Goal: Information Seeking & Learning: Learn about a topic

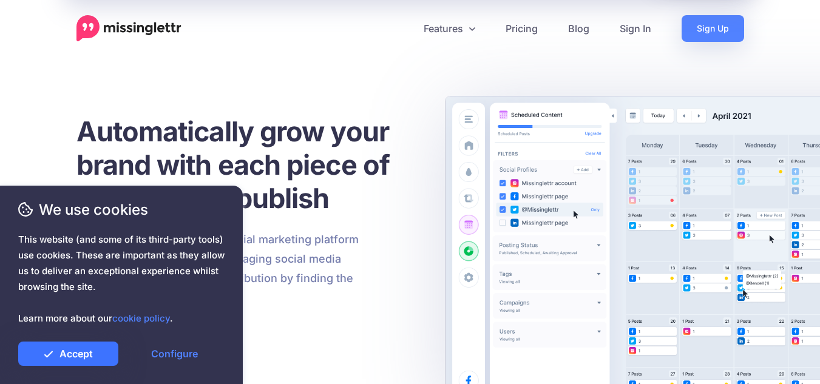
click at [90, 352] on link "Accept" at bounding box center [68, 354] width 100 height 24
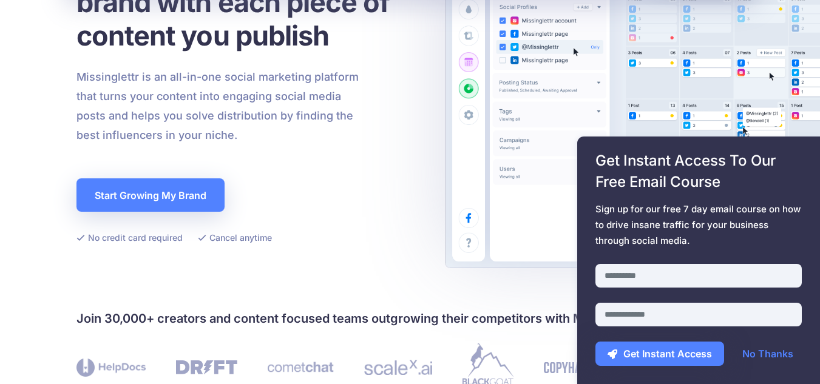
scroll to position [182, 0]
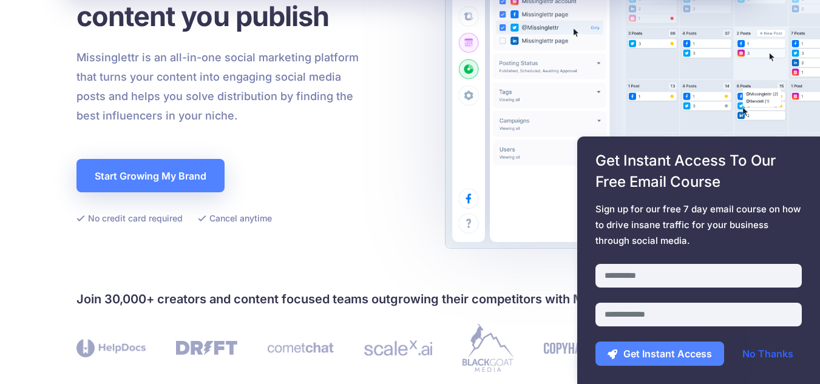
click at [784, 352] on link "No Thanks" at bounding box center [767, 354] width 75 height 24
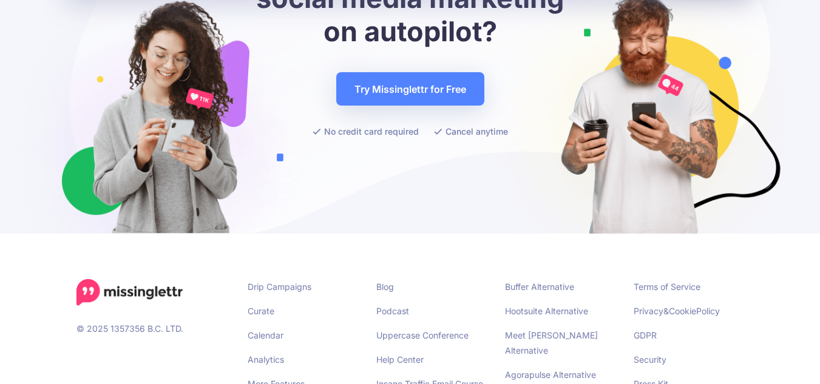
scroll to position [4311, 0]
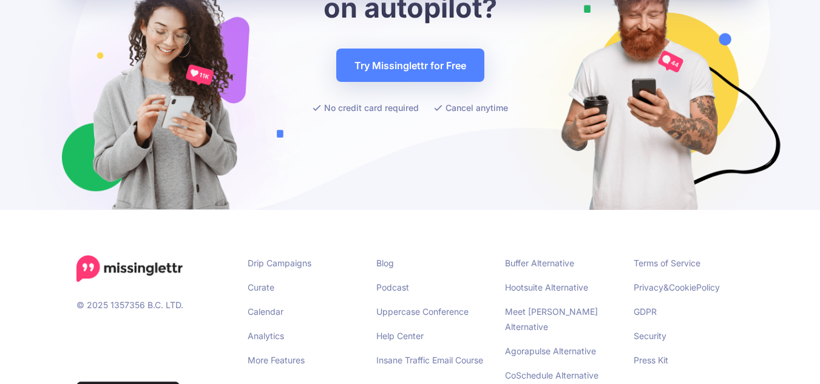
drag, startPoint x: 577, startPoint y: 290, endPoint x: 742, endPoint y: 326, distance: 168.4
click at [742, 326] on input "email" at bounding box center [699, 315] width 206 height 24
click at [804, 240] on div "Get Instant Access To Our Free Email Course Sign up for our free 7 day email co…" at bounding box center [698, 261] width 243 height 248
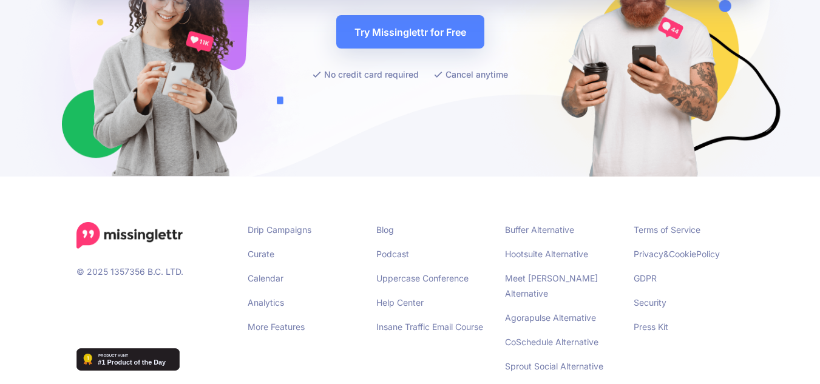
scroll to position [4348, 0]
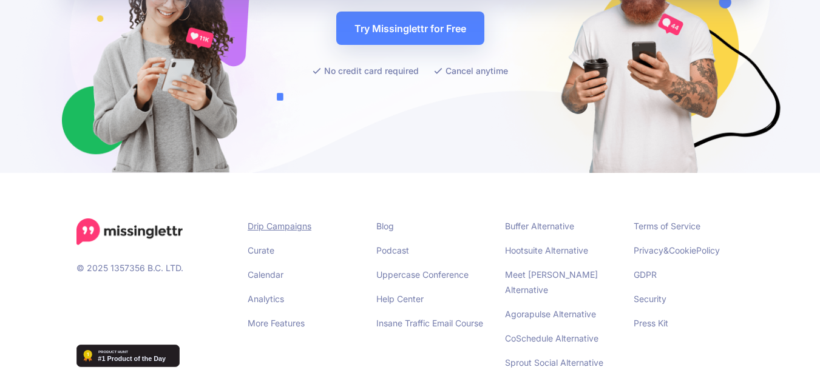
click at [301, 221] on link "Drip Campaigns" at bounding box center [280, 226] width 64 height 10
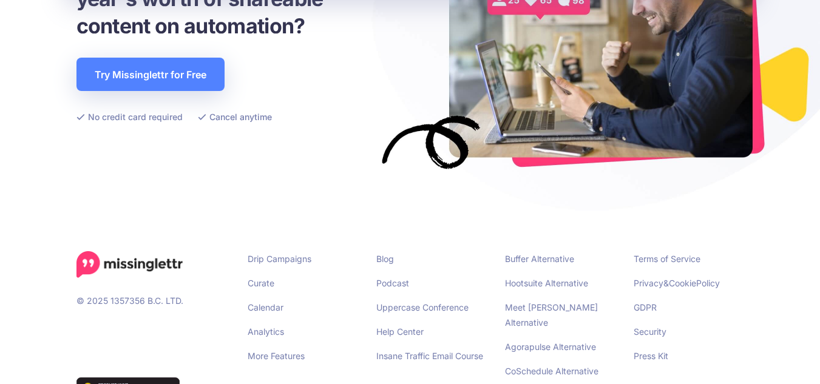
scroll to position [2852, 0]
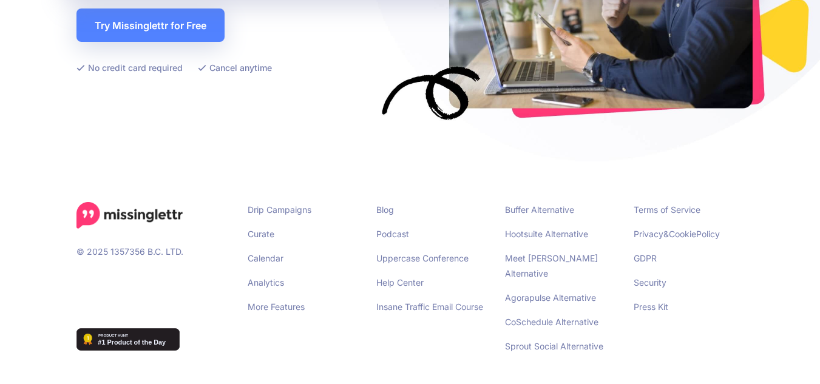
click at [255, 227] on li "Curate" at bounding box center [303, 233] width 111 height 15
click at [262, 238] on link "Curate" at bounding box center [261, 234] width 27 height 10
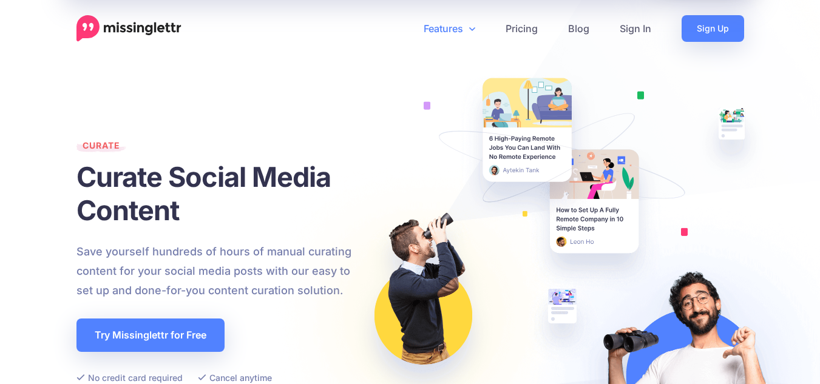
click at [477, 33] on link "Features" at bounding box center [450, 28] width 82 height 27
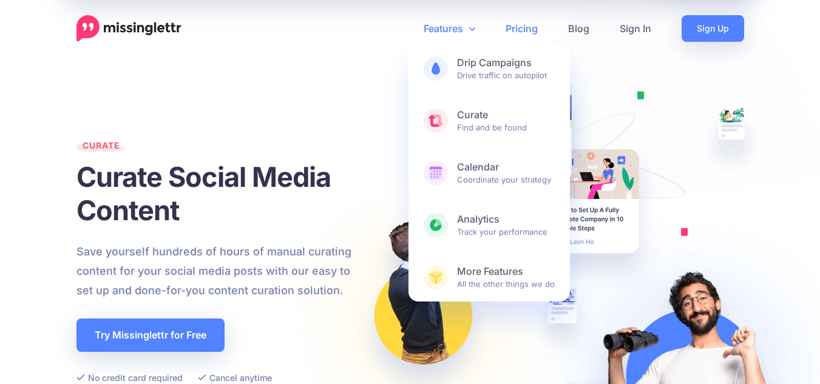
click at [530, 36] on link "Pricing" at bounding box center [522, 28] width 63 height 27
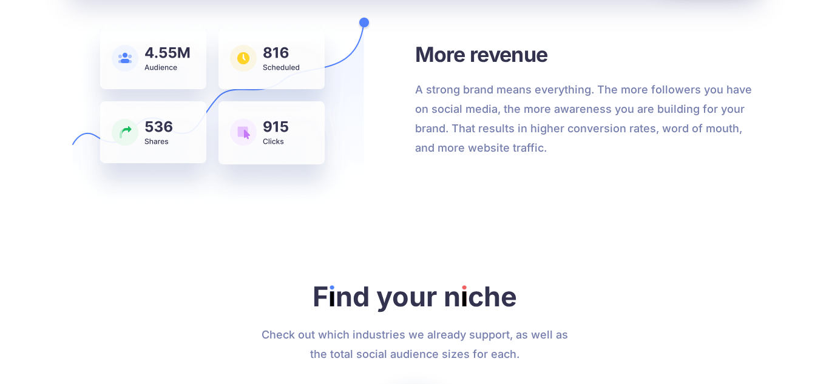
scroll to position [3522, 0]
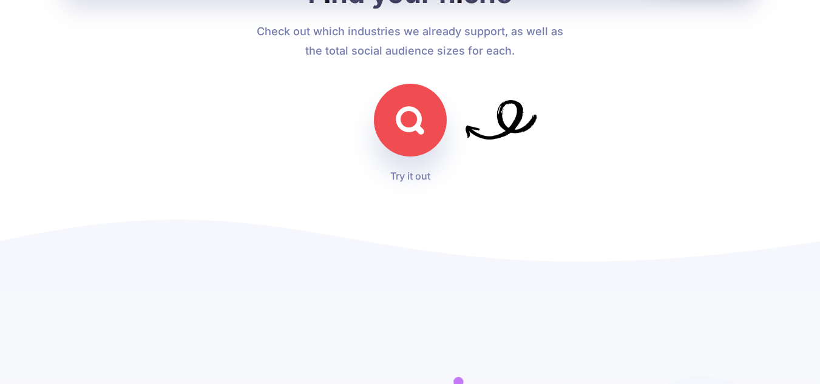
click at [417, 139] on link at bounding box center [410, 120] width 73 height 73
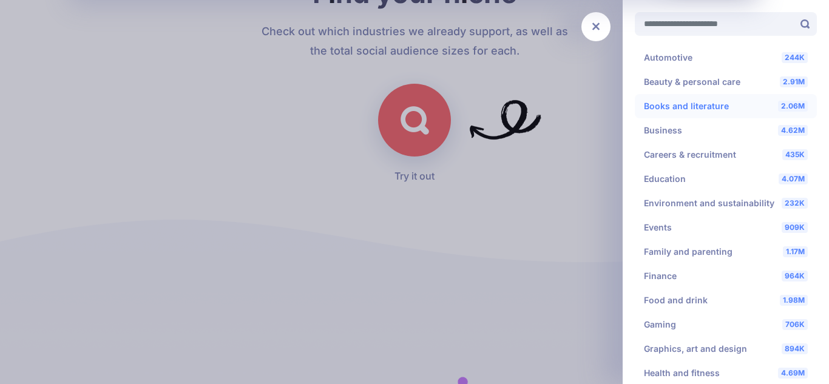
click at [721, 113] on li "2.06M Books and literature" at bounding box center [726, 106] width 182 height 24
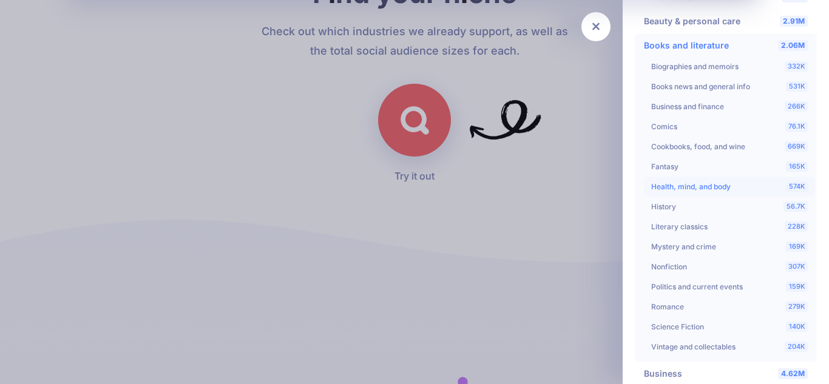
scroll to position [121, 0]
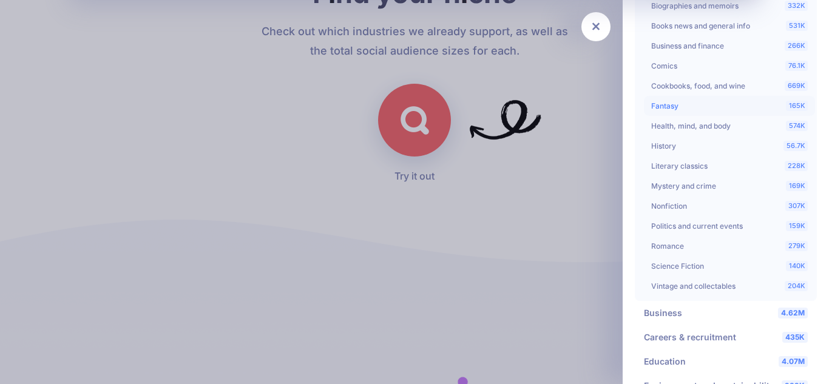
click at [674, 104] on li "165K Fantasy" at bounding box center [729, 106] width 171 height 20
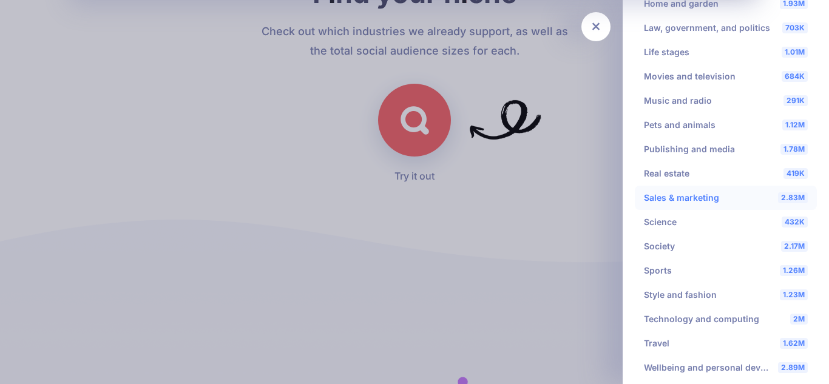
scroll to position [390, 0]
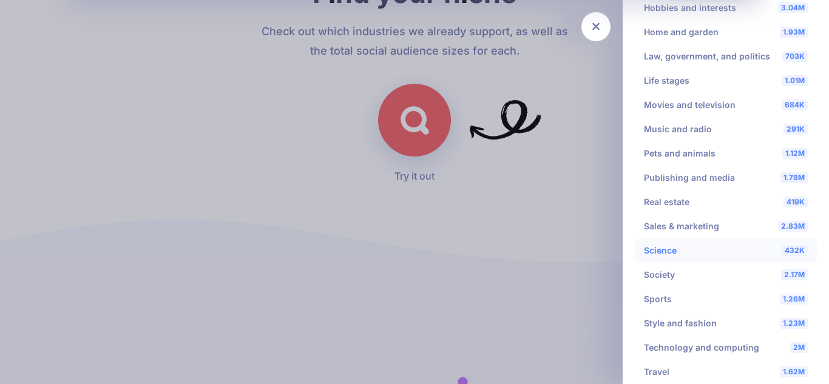
click at [712, 251] on li "432K Science" at bounding box center [726, 251] width 182 height 24
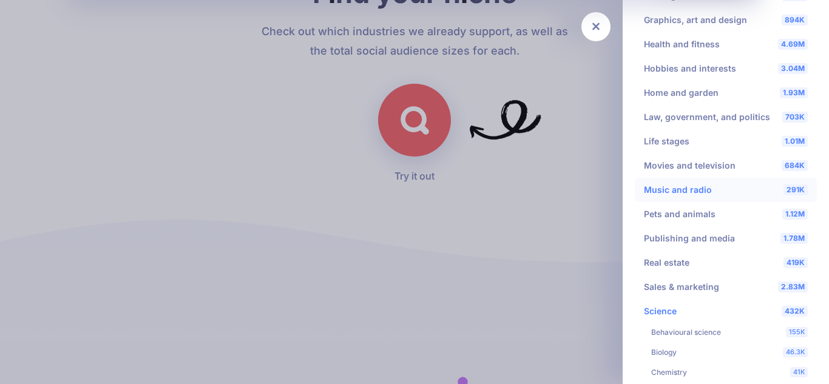
scroll to position [268, 0]
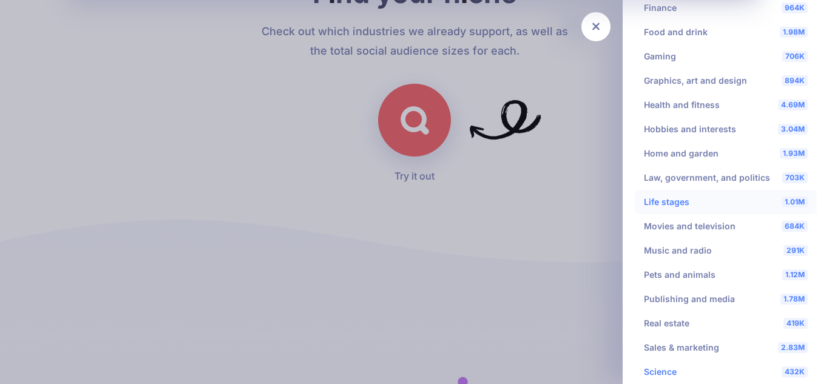
click at [684, 198] on li "1.01M Life stages" at bounding box center [726, 202] width 182 height 24
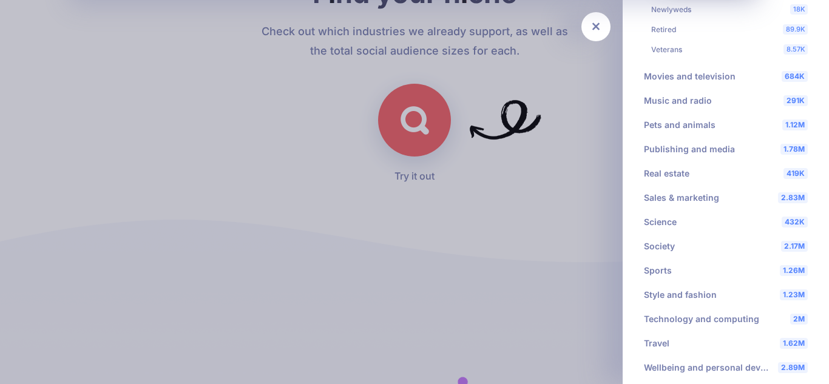
scroll to position [675, 0]
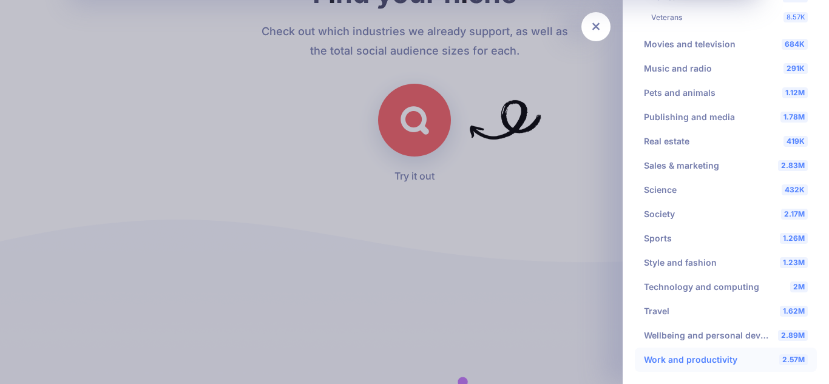
click at [696, 363] on li "2.57M Work and productivity" at bounding box center [726, 360] width 182 height 24
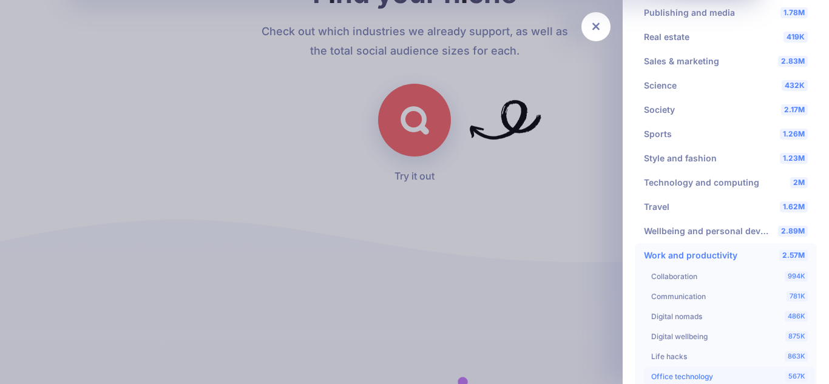
scroll to position [553, 0]
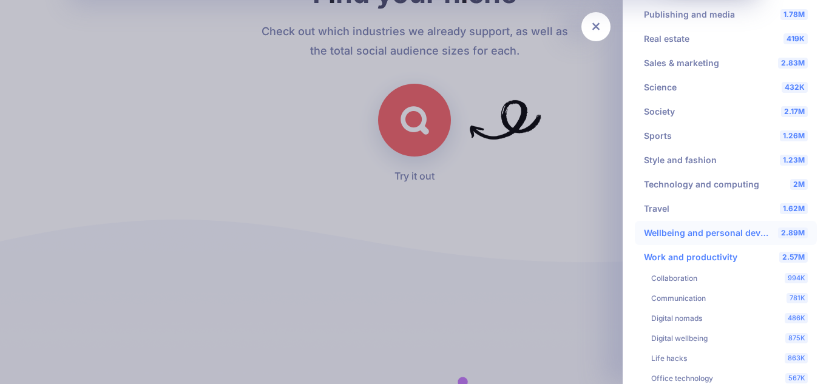
click at [727, 230] on li "2.89M Wellbeing and personal development" at bounding box center [726, 233] width 182 height 24
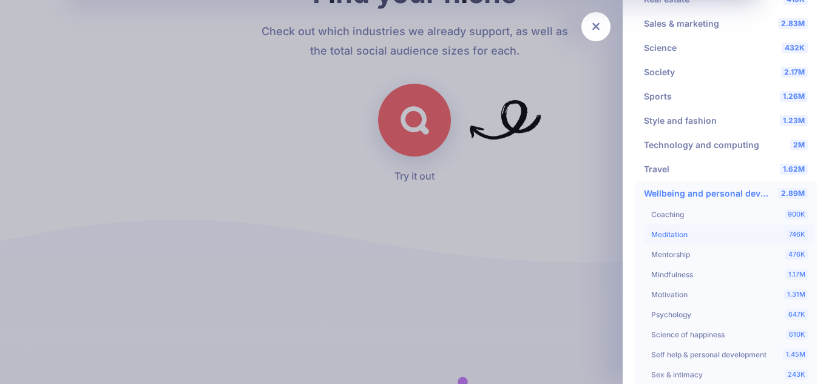
scroll to position [675, 0]
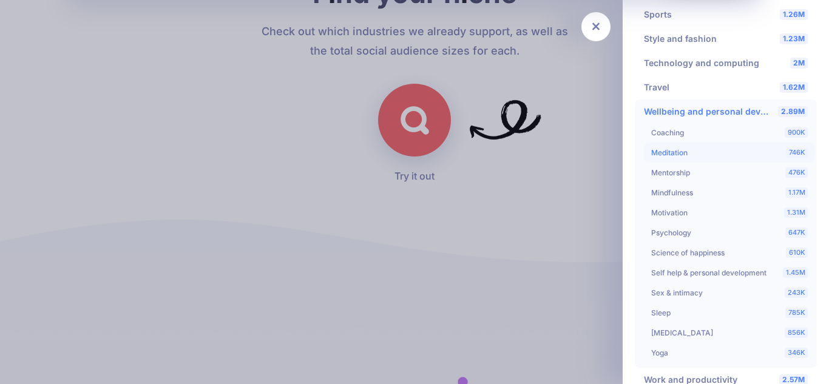
click at [681, 155] on li "746K Meditation" at bounding box center [729, 153] width 171 height 20
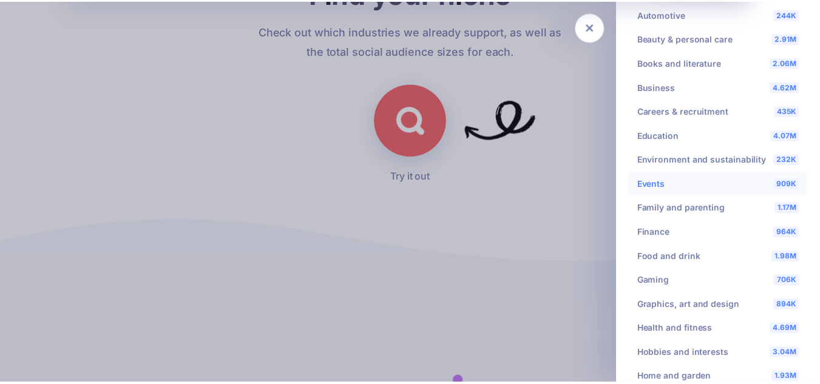
scroll to position [0, 0]
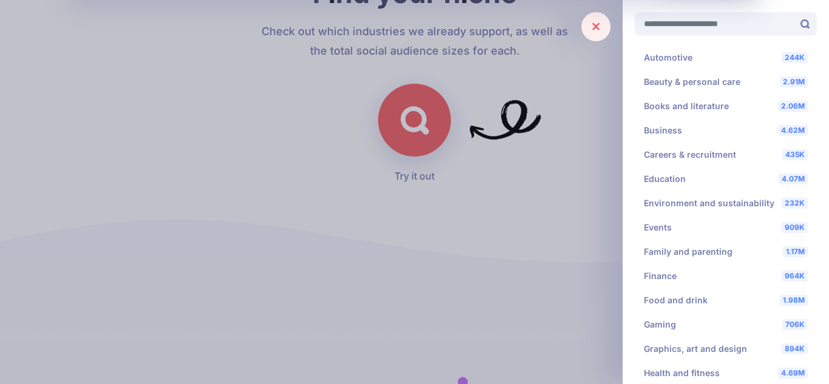
click at [588, 32] on link at bounding box center [596, 26] width 29 height 29
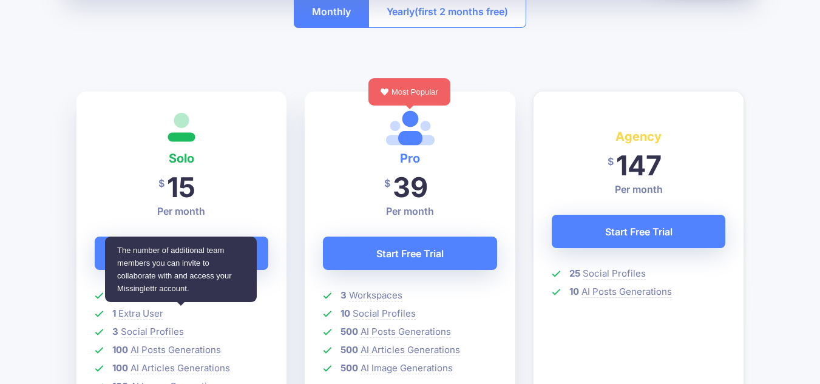
scroll to position [243, 0]
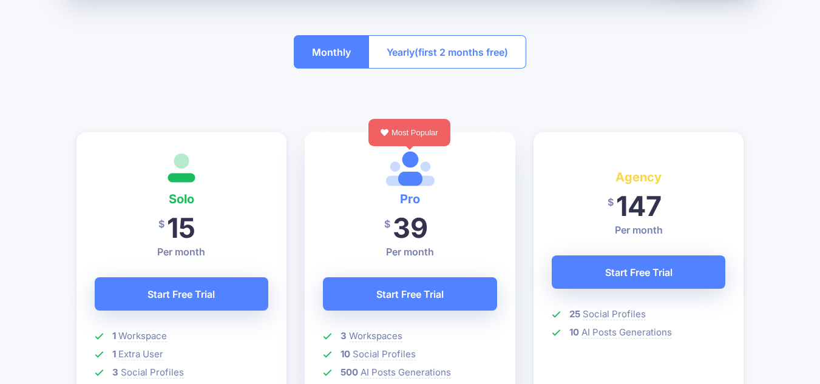
click at [410, 55] on button "Yearly (first 2 months free)" at bounding box center [448, 51] width 158 height 33
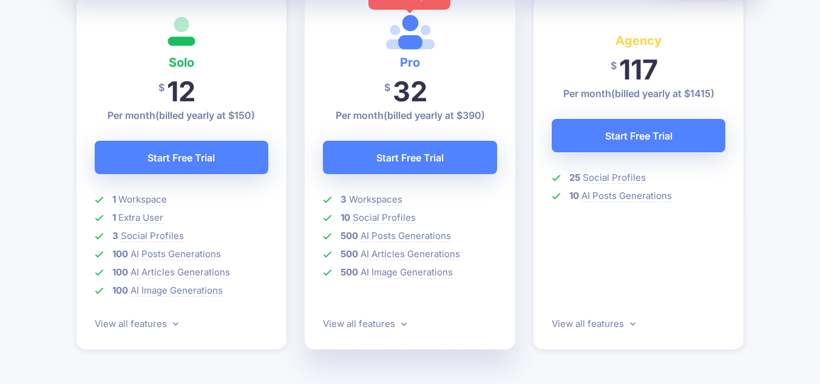
scroll to position [425, 0]
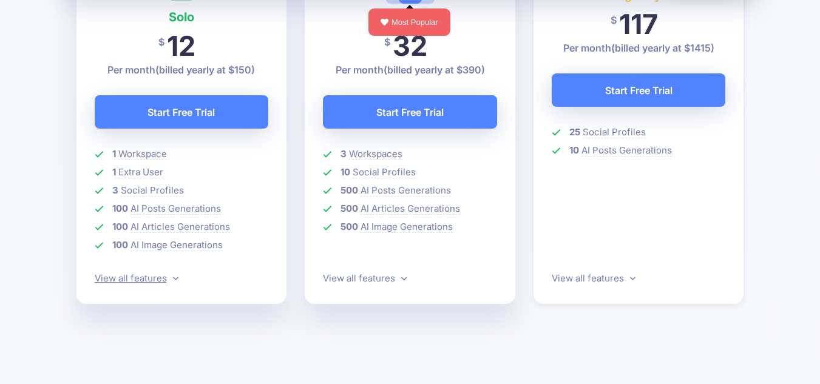
click at [153, 278] on link "View all features" at bounding box center [137, 279] width 84 height 12
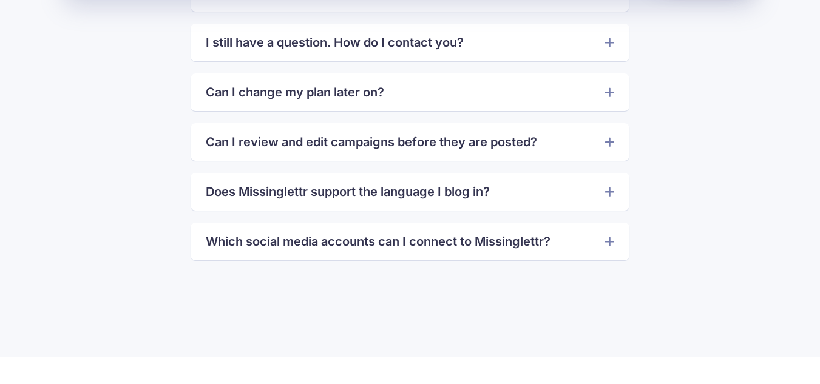
scroll to position [2829, 0]
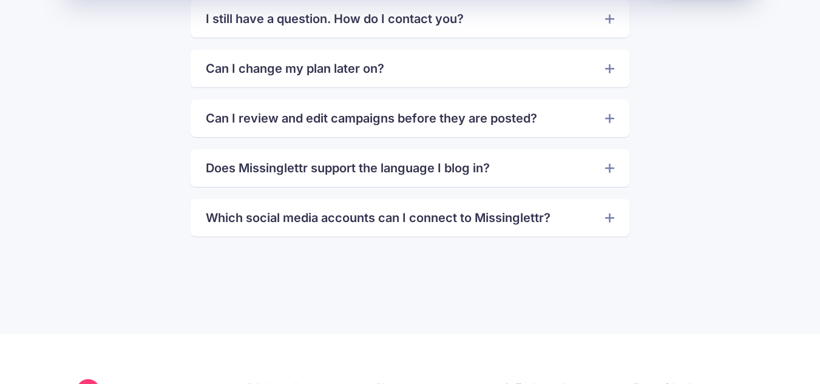
click at [522, 77] on link "Can I change my plan later on?" at bounding box center [410, 68] width 409 height 19
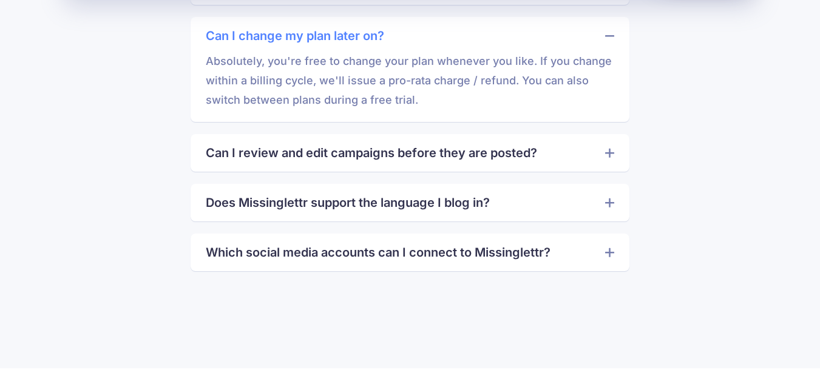
scroll to position [2890, 0]
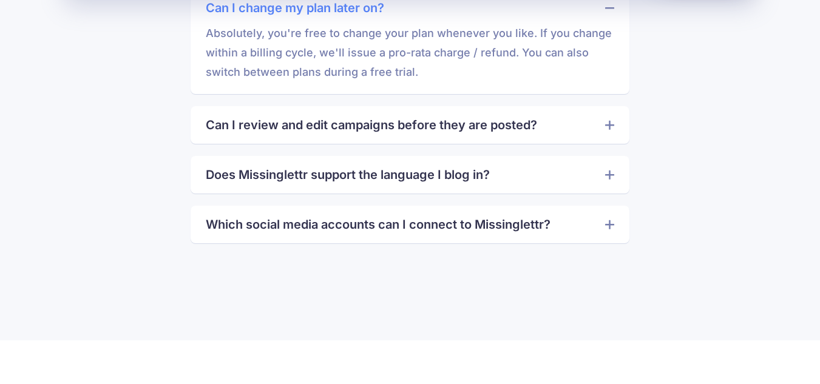
click at [514, 132] on link "Can I review and edit campaigns before they are posted?" at bounding box center [410, 124] width 409 height 19
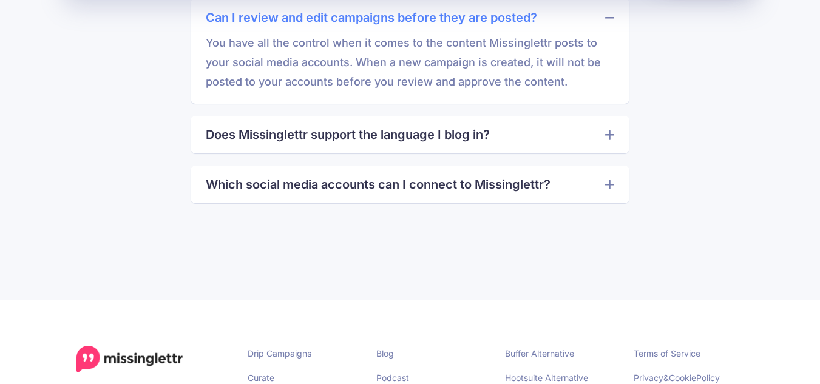
scroll to position [3011, 0]
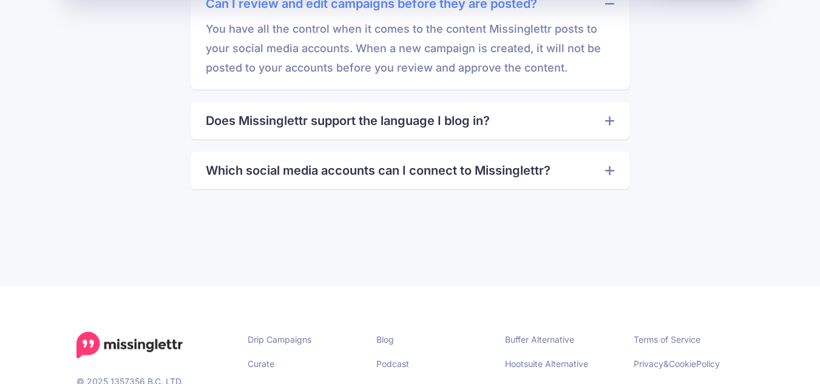
click at [401, 114] on link "Does Missinglettr support the language I blog in?" at bounding box center [410, 120] width 409 height 19
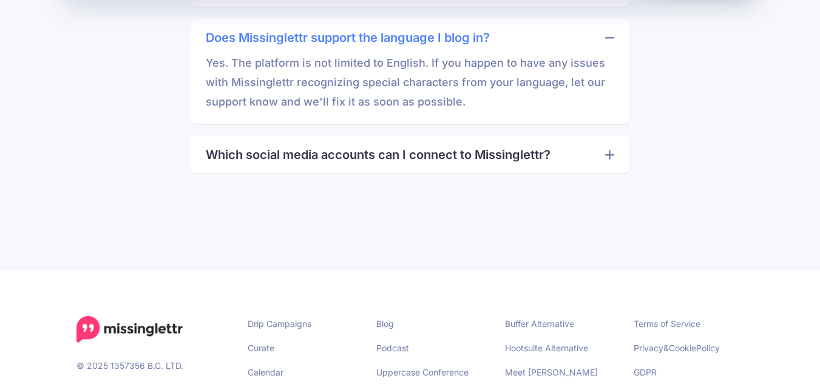
scroll to position [3132, 0]
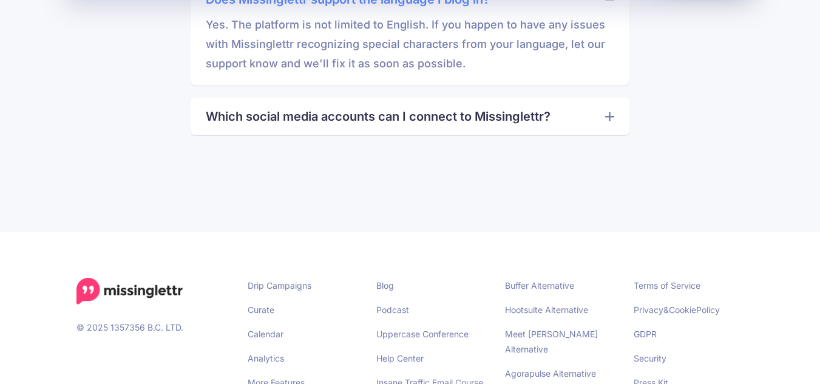
click at [435, 108] on link "Which social media accounts can I connect to Missinglettr?" at bounding box center [410, 116] width 409 height 19
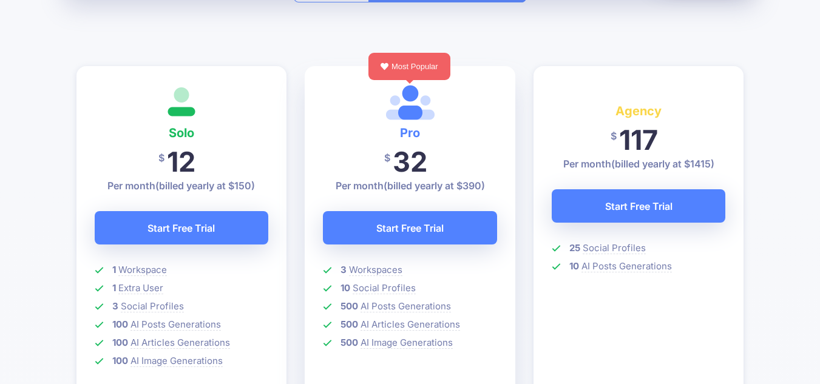
scroll to position [279, 0]
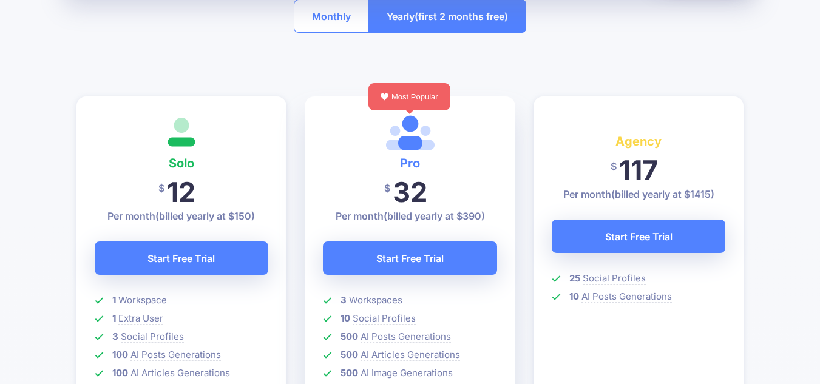
click at [315, 13] on button "Monthly" at bounding box center [331, 15] width 75 height 33
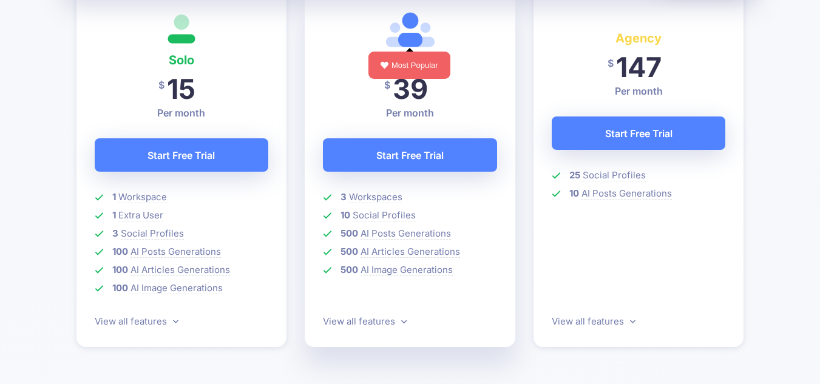
scroll to position [400, 0]
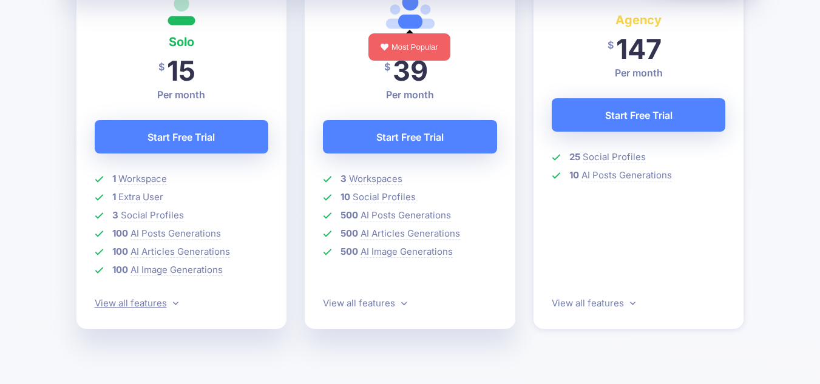
click at [173, 304] on icon at bounding box center [175, 303] width 5 height 9
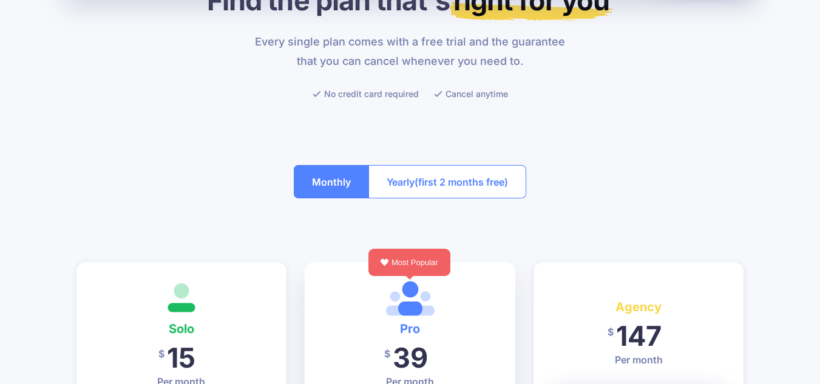
scroll to position [97, 0]
